Goal: Transaction & Acquisition: Purchase product/service

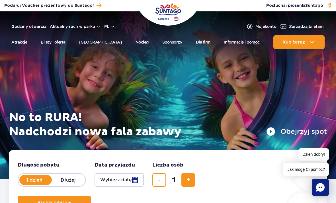
scroll to position [38, 0]
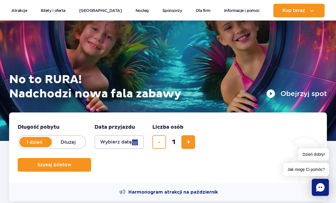
click at [184, 142] on button "dodaj bilet" at bounding box center [188, 142] width 14 height 14
type input "2"
click at [120, 140] on button "Wybierz datę" at bounding box center [119, 142] width 49 height 14
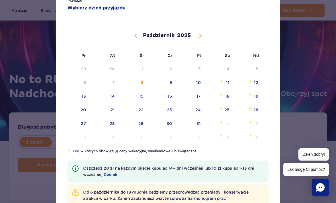
scroll to position [25, 0]
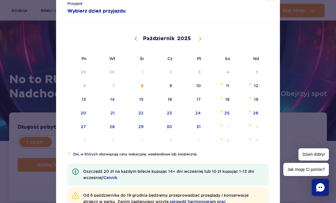
click at [201, 39] on icon at bounding box center [200, 39] width 4 height 4
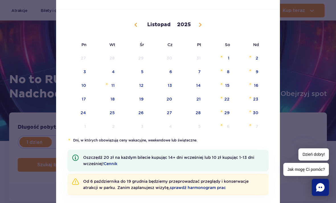
scroll to position [39, 0]
click at [203, 27] on span at bounding box center [200, 25] width 10 height 10
select select "11"
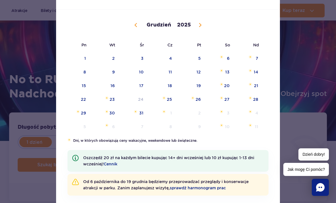
click at [201, 29] on span at bounding box center [200, 25] width 10 height 10
type input "2026"
select select "0"
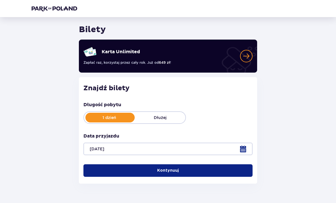
scroll to position [17, 0]
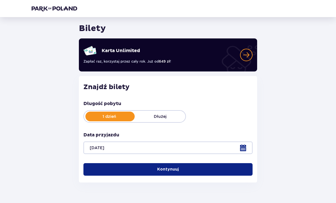
click at [191, 169] on button "Kontynuuj" at bounding box center [167, 169] width 169 height 13
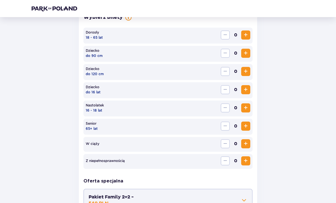
scroll to position [175, 0]
click at [247, 38] on button "Zwiększ" at bounding box center [245, 34] width 9 height 9
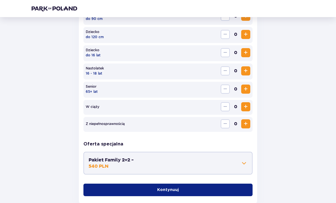
scroll to position [228, 0]
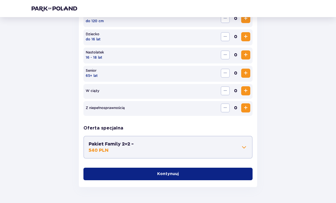
click at [211, 178] on button "Kontynuuj" at bounding box center [167, 174] width 169 height 13
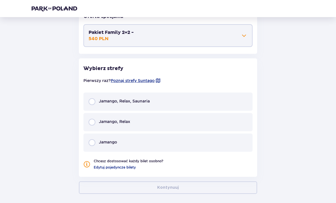
scroll to position [347, 0]
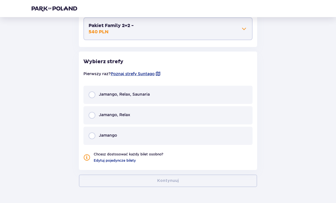
click at [119, 93] on span "Jamango, Relax, Saunaria" at bounding box center [124, 94] width 51 height 6
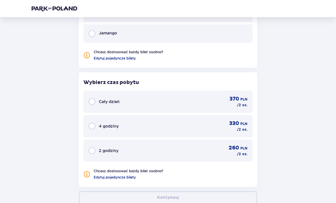
scroll to position [466, 0]
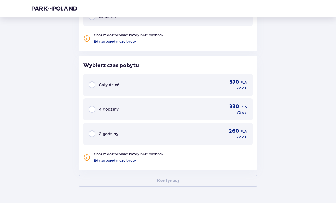
click at [181, 83] on div "Cały dzień 370 PLN / 2 os." at bounding box center [168, 85] width 159 height 12
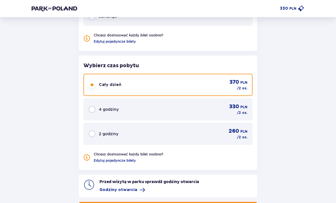
scroll to position [493, 0]
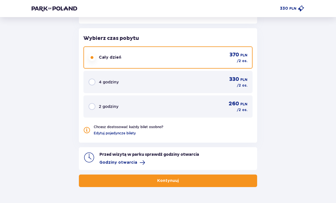
click at [180, 179] on span "button" at bounding box center [180, 181] width 6 height 6
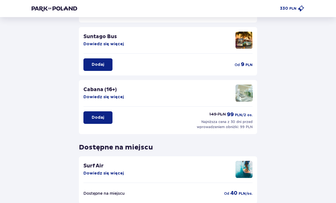
scroll to position [86, 0]
click at [113, 99] on button "Dowiedz się więcej" at bounding box center [103, 98] width 40 height 6
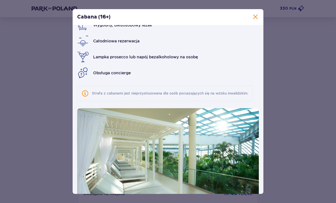
scroll to position [30, 0]
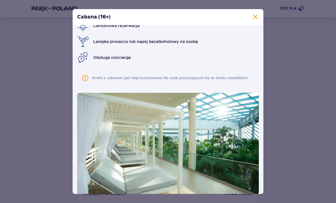
click at [257, 16] on span at bounding box center [255, 17] width 7 height 7
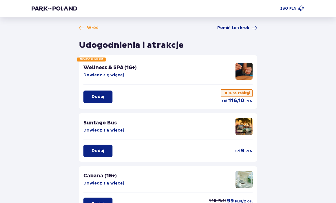
click at [246, 27] on span "Pomiń ten krok" at bounding box center [233, 28] width 32 height 6
